Goal: Transaction & Acquisition: Subscribe to service/newsletter

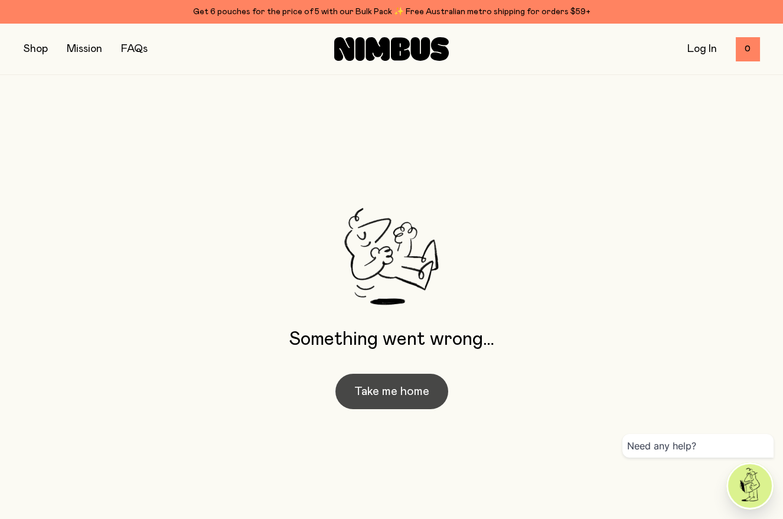
click at [390, 394] on button "Take me home" at bounding box center [391, 391] width 113 height 35
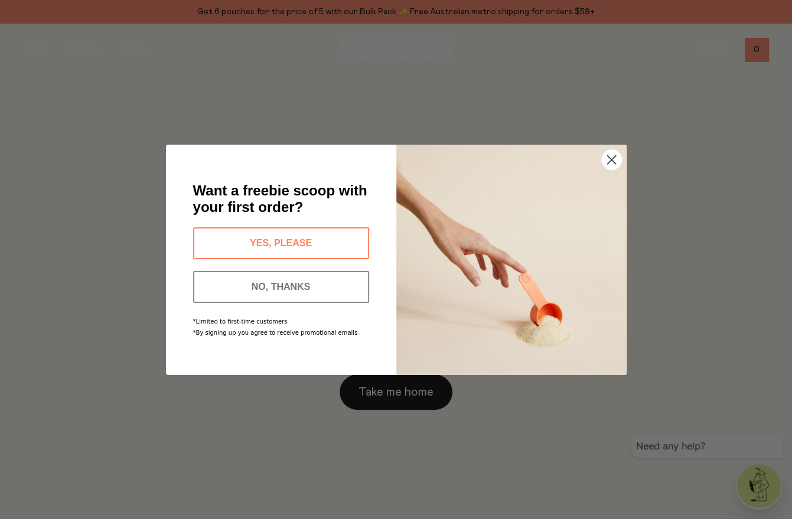
click at [282, 288] on button "NO, THANKS" at bounding box center [281, 287] width 176 height 32
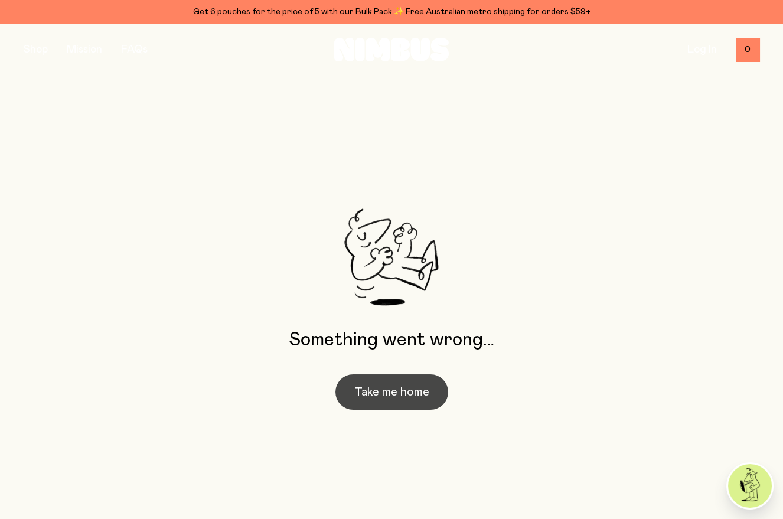
click at [391, 393] on button "Take me home" at bounding box center [391, 391] width 113 height 35
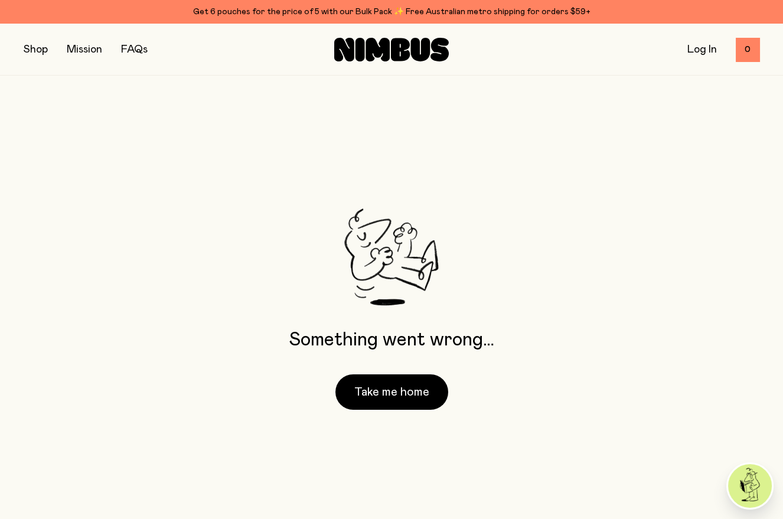
drag, startPoint x: 99, startPoint y: 48, endPoint x: 86, endPoint y: 61, distance: 18.0
click at [86, 60] on div "Shop Mission FAQs Log In 0 0" at bounding box center [392, 49] width 736 height 51
click at [34, 51] on button "button" at bounding box center [36, 49] width 24 height 17
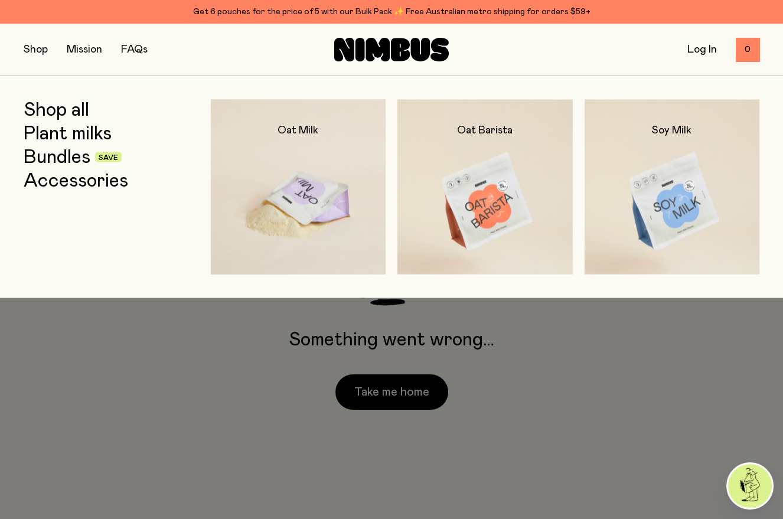
click at [308, 220] on img at bounding box center [298, 202] width 175 height 206
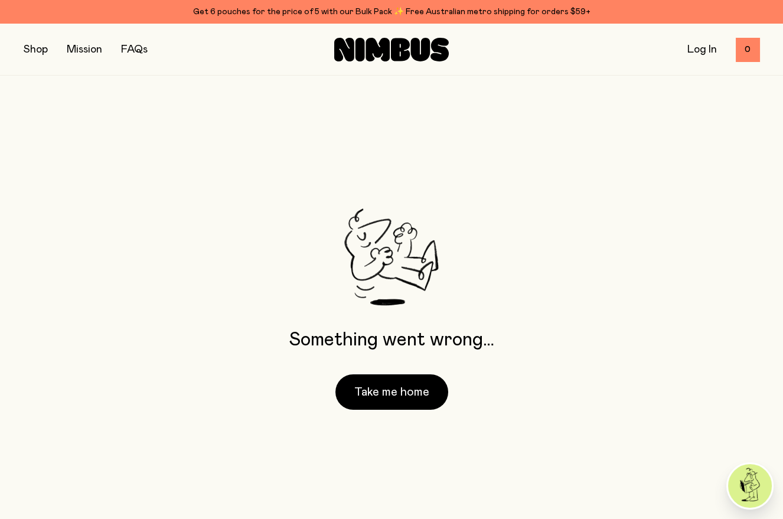
click at [703, 50] on link "Log In" at bounding box center [702, 49] width 30 height 11
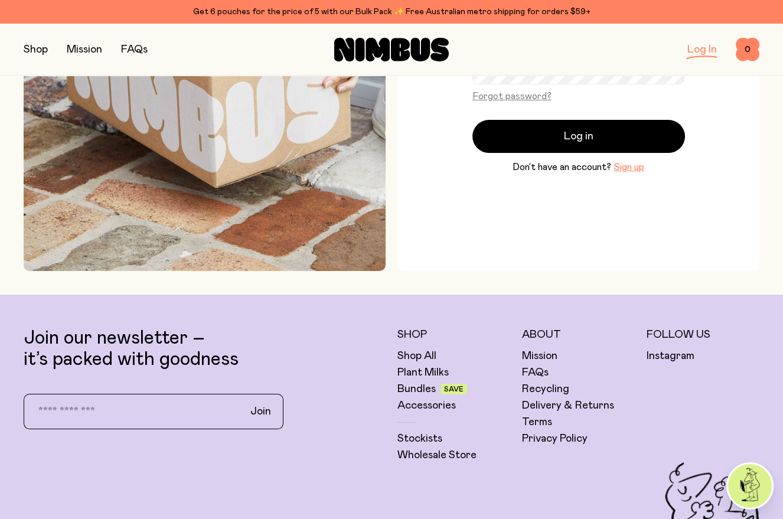
scroll to position [236, 0]
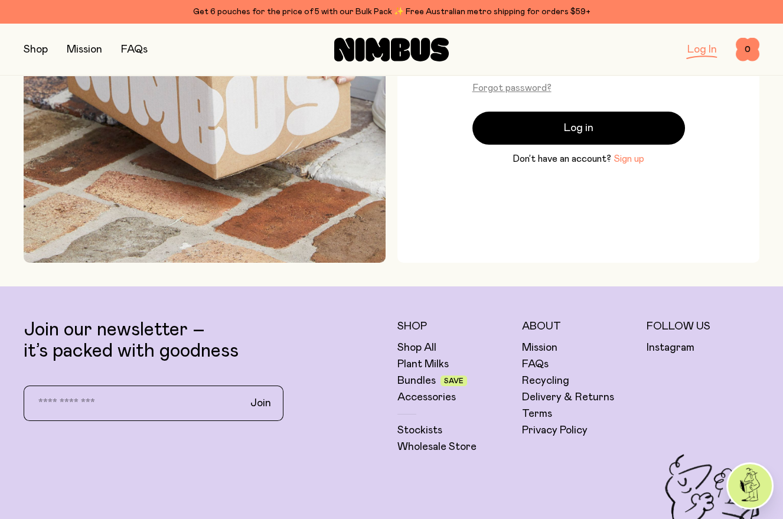
click at [624, 164] on button "Sign up" at bounding box center [629, 159] width 31 height 14
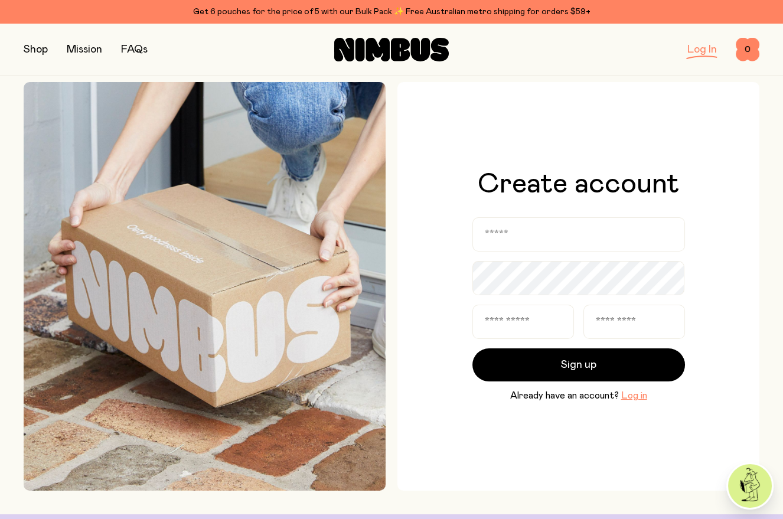
scroll to position [0, 0]
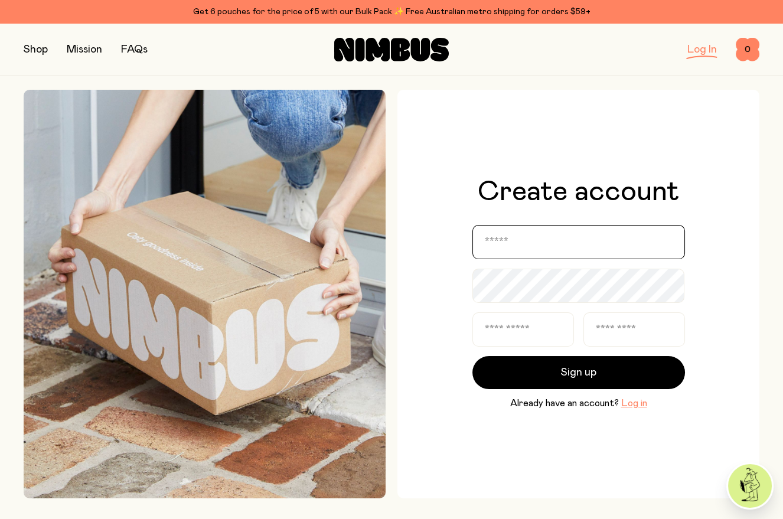
click at [489, 246] on input "email" at bounding box center [578, 242] width 213 height 34
type input "**********"
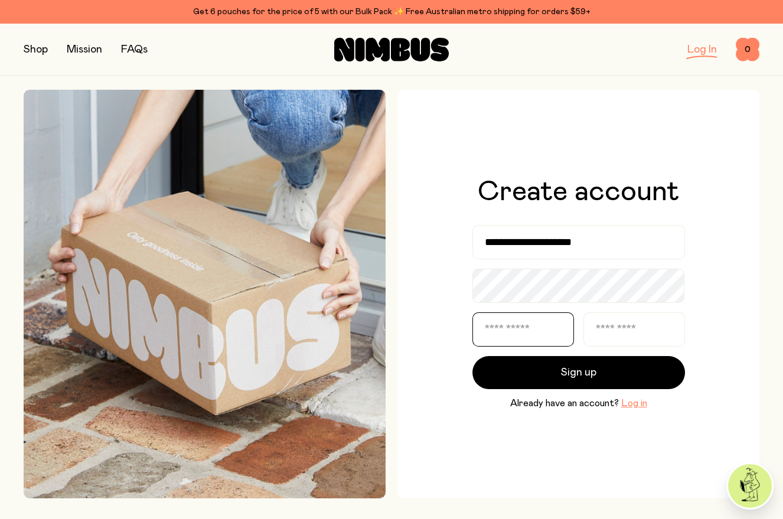
type input "*******"
type input "*****"
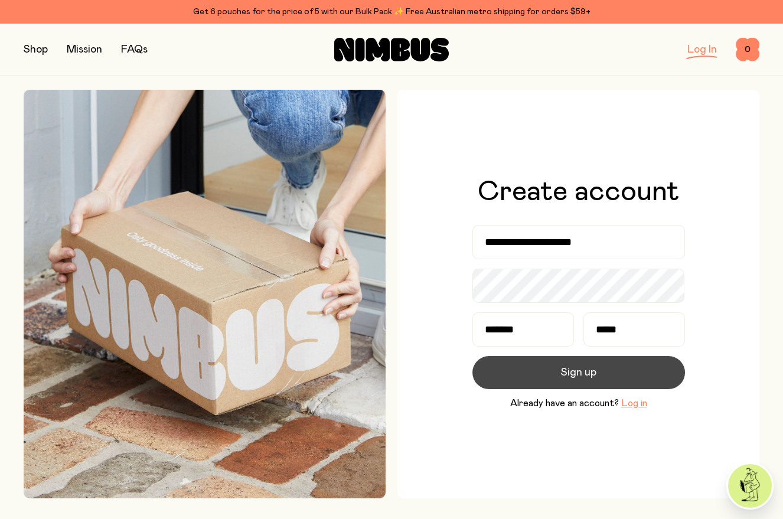
click at [575, 373] on span "Sign up" at bounding box center [578, 372] width 35 height 17
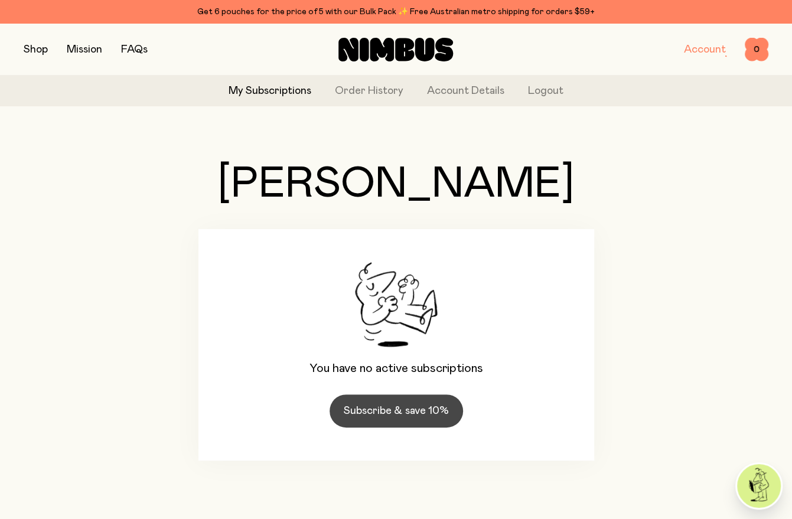
click at [377, 412] on link "Subscribe & save 10%" at bounding box center [396, 411] width 133 height 33
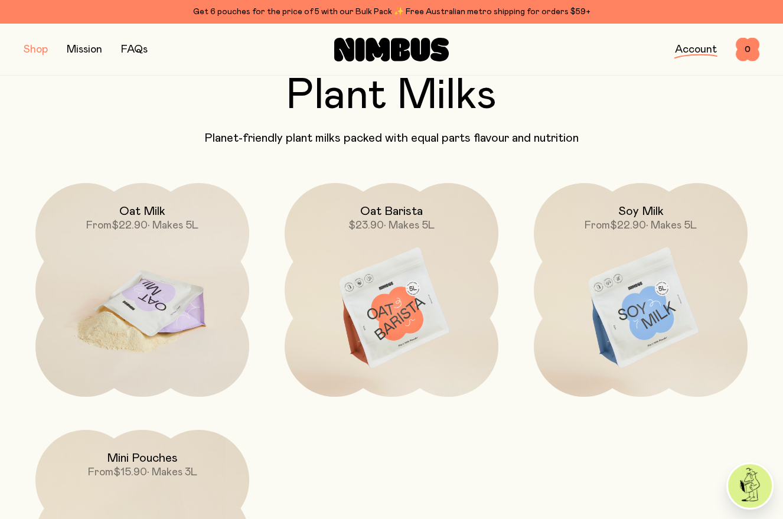
scroll to position [58, 0]
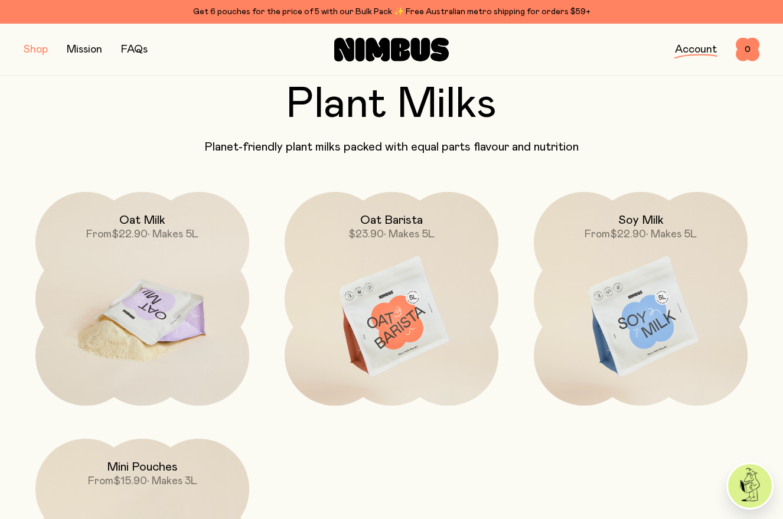
click at [119, 324] on img at bounding box center [142, 317] width 214 height 251
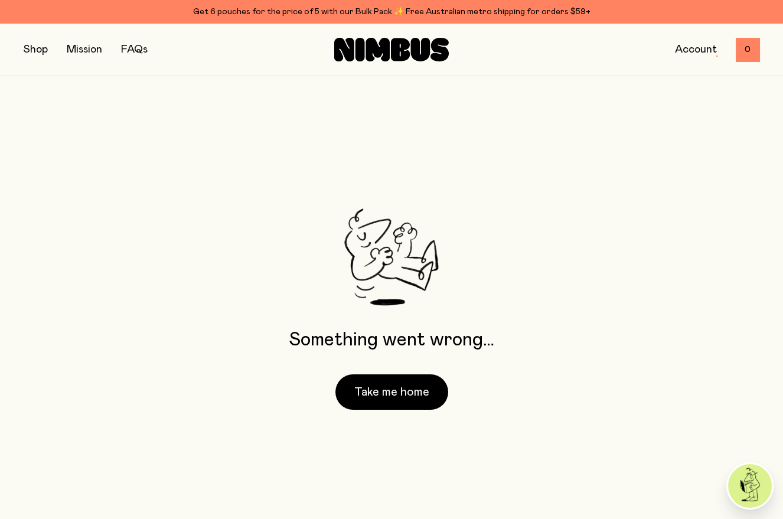
click at [692, 49] on link "Account" at bounding box center [696, 49] width 42 height 11
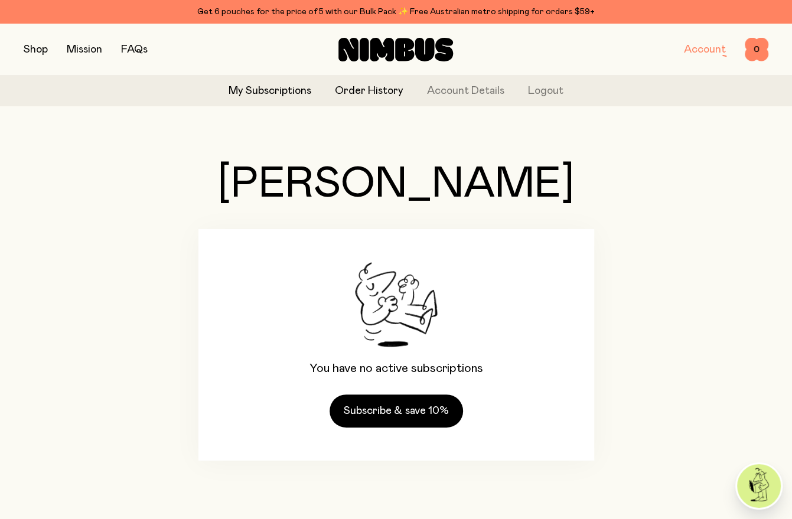
click at [374, 89] on link "Order History" at bounding box center [369, 91] width 69 height 16
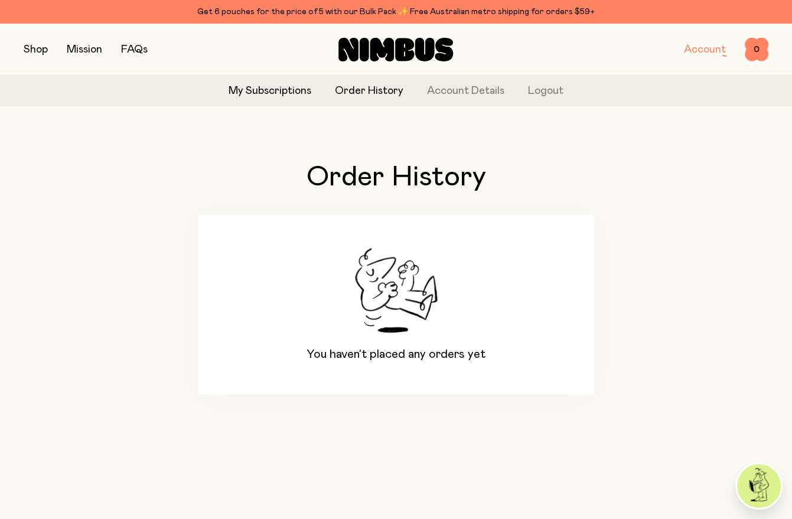
click at [251, 94] on link "My Subscriptions" at bounding box center [270, 91] width 83 height 16
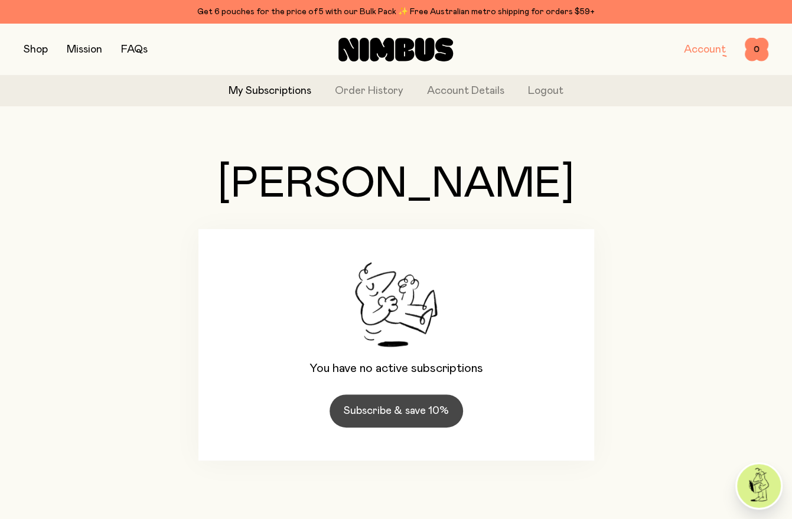
click at [377, 410] on link "Subscribe & save 10%" at bounding box center [396, 411] width 133 height 33
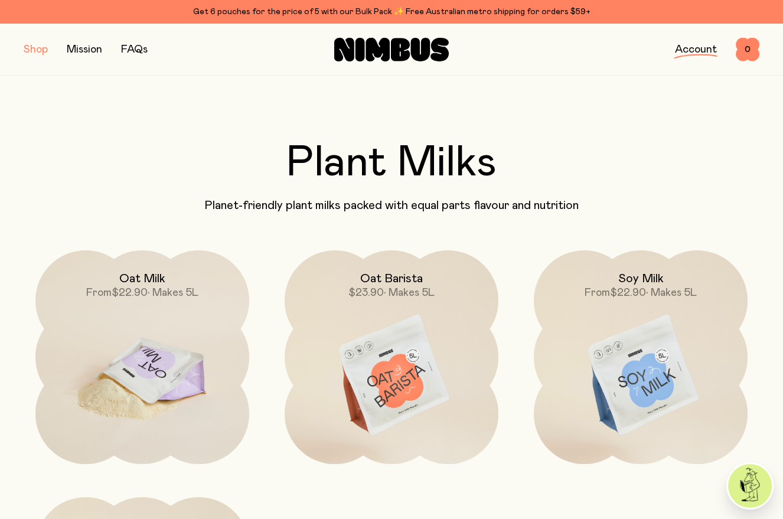
click at [125, 374] on img at bounding box center [142, 375] width 214 height 251
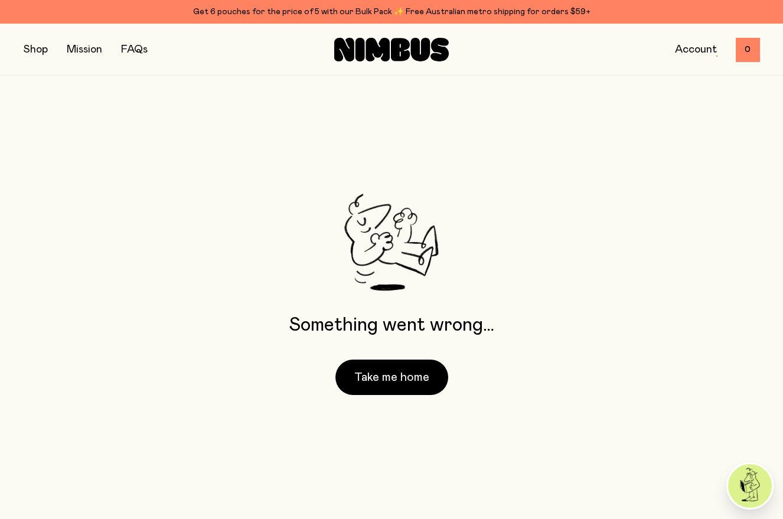
scroll to position [23, 0]
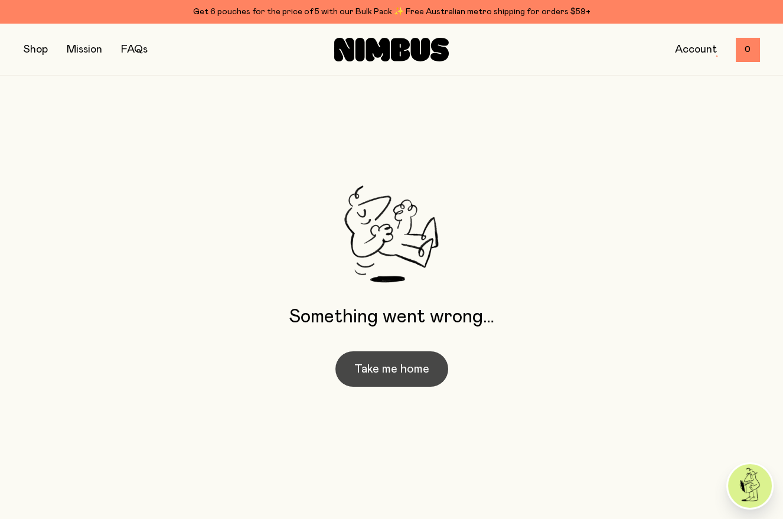
click at [361, 376] on button "Take me home" at bounding box center [391, 368] width 113 height 35
